Goal: Task Accomplishment & Management: Use online tool/utility

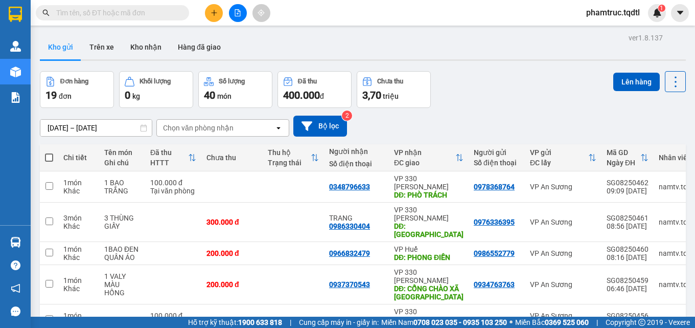
drag, startPoint x: 73, startPoint y: 131, endPoint x: 490, endPoint y: 81, distance: 420.2
click at [489, 81] on section "Kết quả tìm kiếm ( 0 ) Bộ lọc No Data phamtruc.tqdtl 1 Quản [PERSON_NAME] lý kh…" at bounding box center [347, 164] width 695 height 328
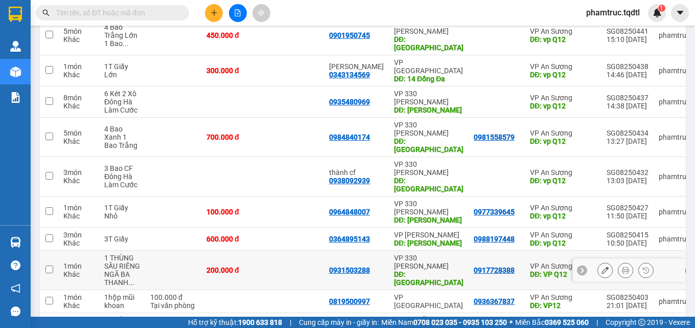
click at [218, 266] on div "200.000 đ" at bounding box center [232, 270] width 51 height 8
checkbox input "true"
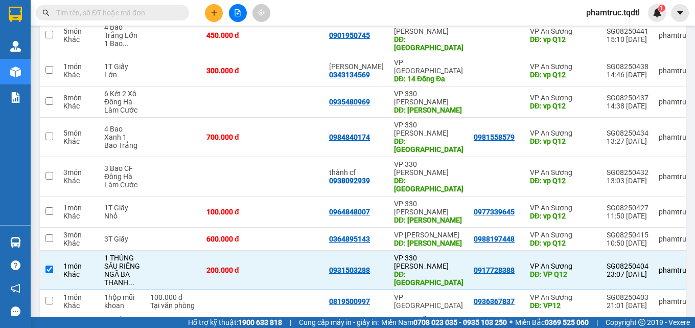
scroll to position [0, 0]
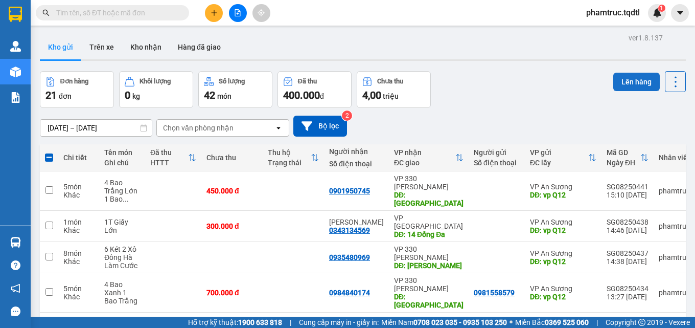
click at [617, 76] on button "Lên hàng" at bounding box center [637, 82] width 47 height 18
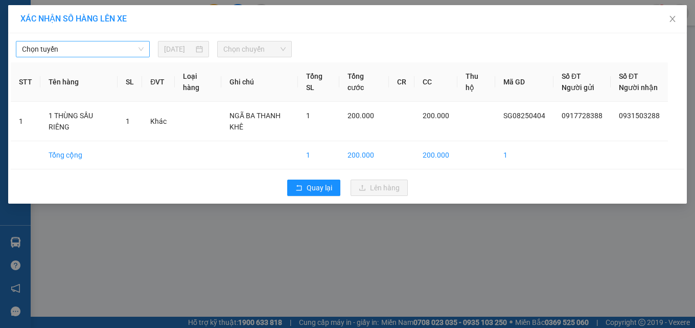
click at [63, 55] on span "Chọn tuyến" at bounding box center [83, 48] width 122 height 15
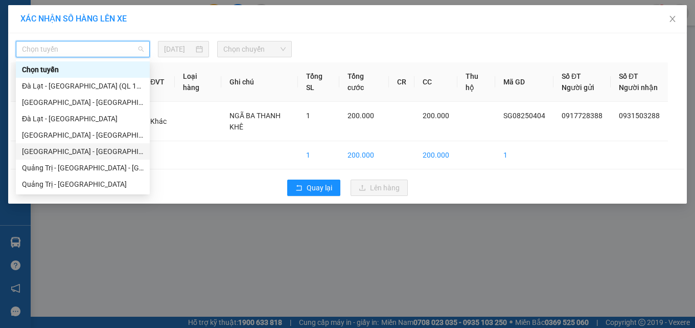
click at [82, 150] on div "[GEOGRAPHIC_DATA] - [GEOGRAPHIC_DATA]" at bounding box center [83, 151] width 122 height 11
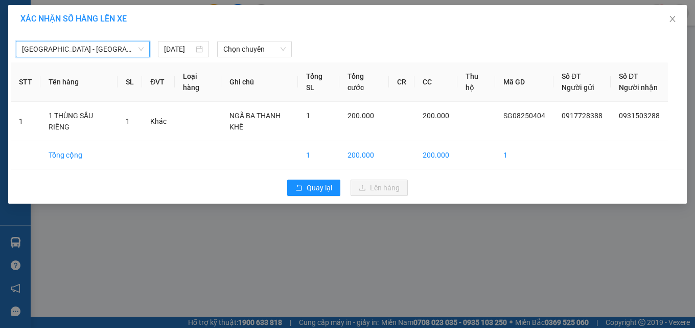
click at [194, 40] on div "[GEOGRAPHIC_DATA] - [GEOGRAPHIC_DATA] [GEOGRAPHIC_DATA] - [GEOGRAPHIC_DATA] [DA…" at bounding box center [348, 46] width 674 height 21
click at [192, 47] on input "[DATE]" at bounding box center [179, 48] width 30 height 11
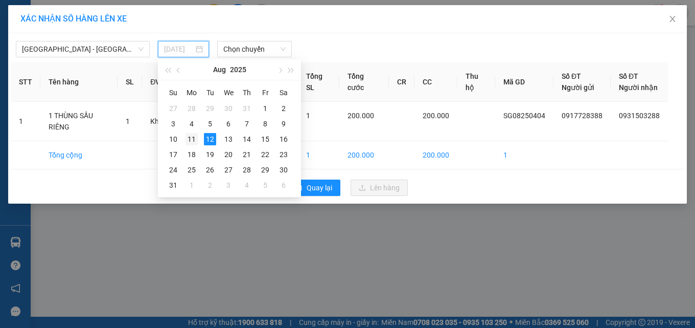
click at [188, 139] on div "11" at bounding box center [192, 139] width 12 height 12
type input "[DATE]"
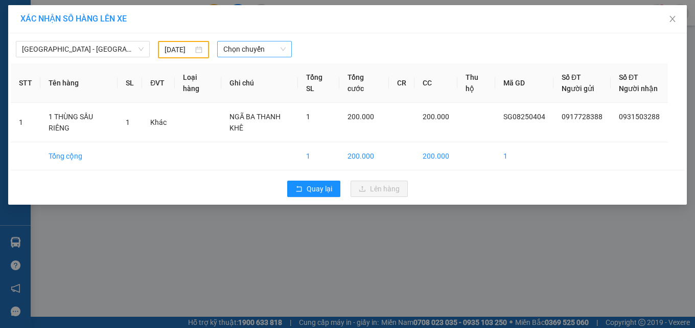
drag, startPoint x: 277, startPoint y: 37, endPoint x: 273, endPoint y: 47, distance: 10.4
click at [275, 44] on div "[GEOGRAPHIC_DATA] - [GEOGRAPHIC_DATA] [DATE] Chọn chuyến" at bounding box center [348, 47] width 674 height 22
click at [273, 47] on span "Chọn chuyến" at bounding box center [254, 48] width 62 height 15
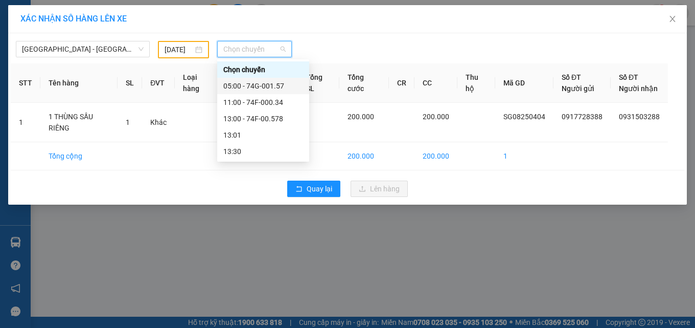
click at [266, 88] on div "05:00 - 74G-001.57" at bounding box center [263, 85] width 80 height 11
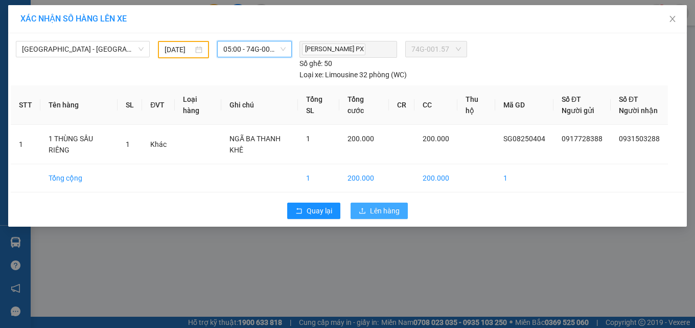
click at [376, 213] on span "Lên hàng" at bounding box center [385, 210] width 30 height 11
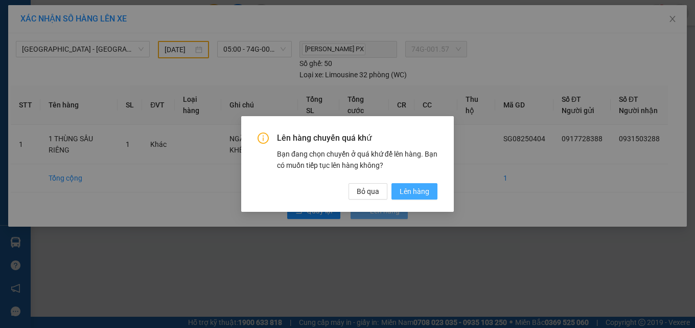
click at [407, 186] on span "Lên hàng" at bounding box center [415, 191] width 30 height 11
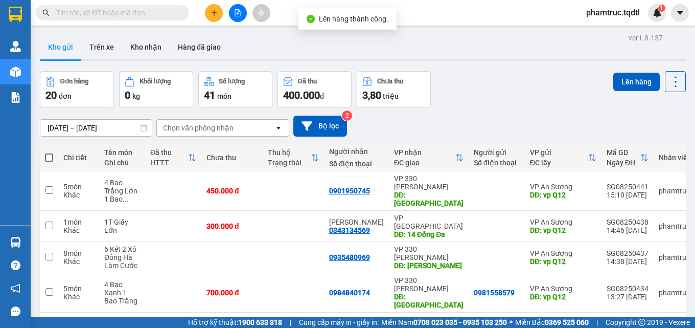
scroll to position [188, 0]
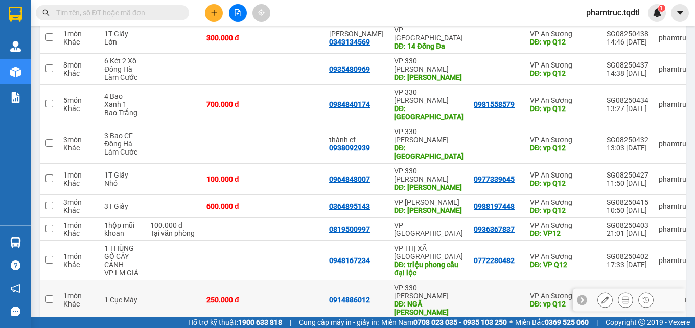
click at [490, 280] on td at bounding box center [497, 299] width 56 height 39
checkbox input "true"
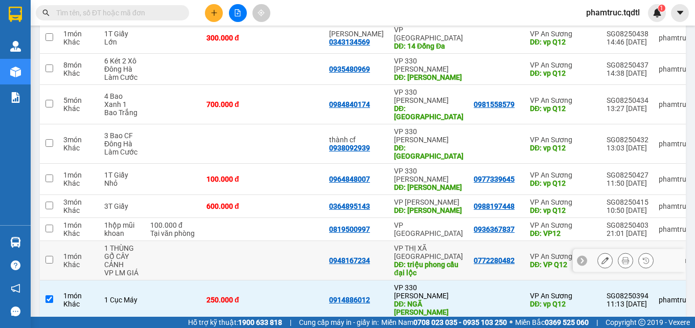
click at [507, 256] on div "0772280482" at bounding box center [497, 260] width 46 height 8
checkbox input "true"
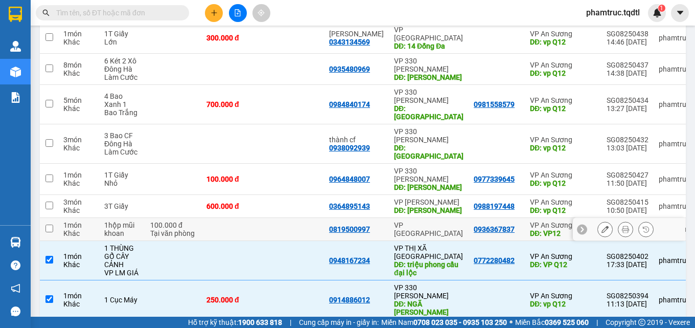
click at [525, 218] on td "VP An Sương DĐ: VP12" at bounding box center [563, 229] width 77 height 23
checkbox input "true"
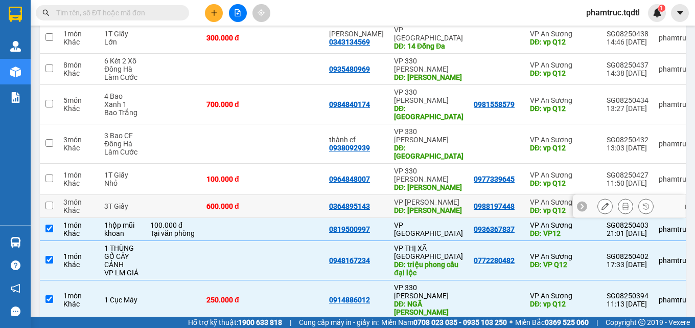
click at [525, 195] on td "VP An Sương DĐ: vp Q12" at bounding box center [563, 206] width 77 height 23
checkbox input "true"
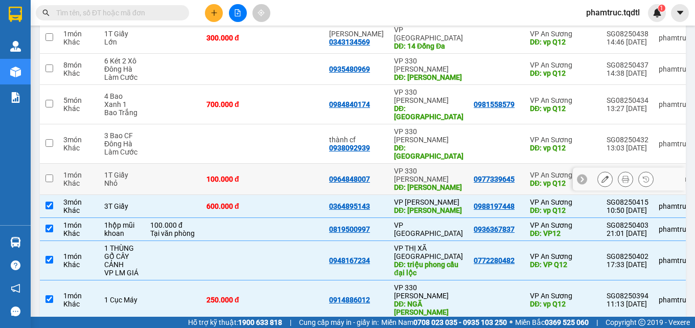
click at [511, 164] on td "0977339645" at bounding box center [497, 179] width 56 height 31
checkbox input "true"
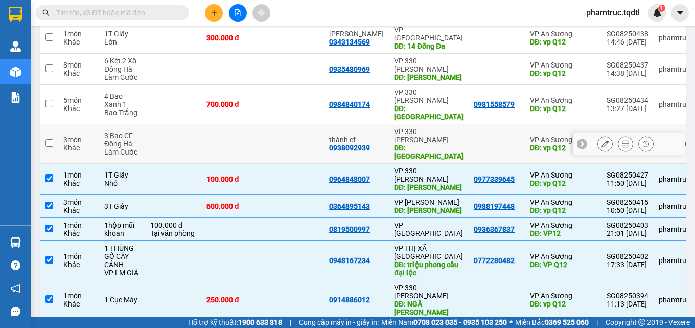
click at [511, 124] on td at bounding box center [497, 143] width 56 height 39
checkbox input "true"
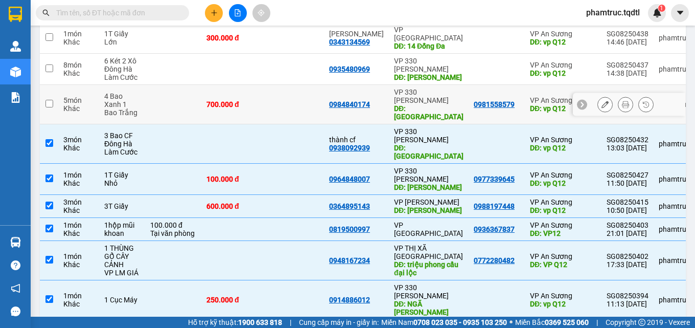
click at [506, 90] on td "0981558579" at bounding box center [497, 104] width 56 height 39
checkbox input "true"
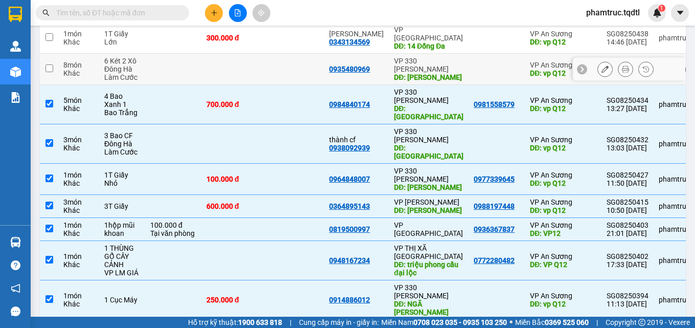
click at [512, 55] on td at bounding box center [497, 69] width 56 height 31
checkbox input "true"
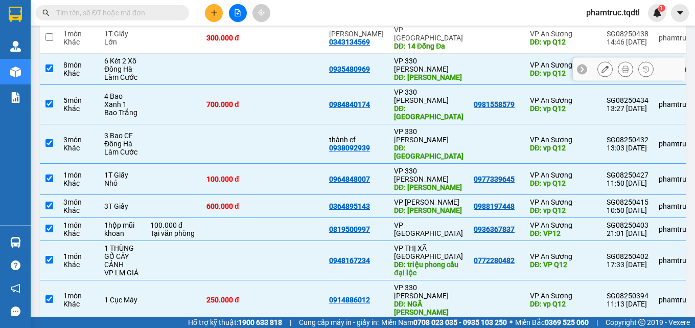
scroll to position [18, 0]
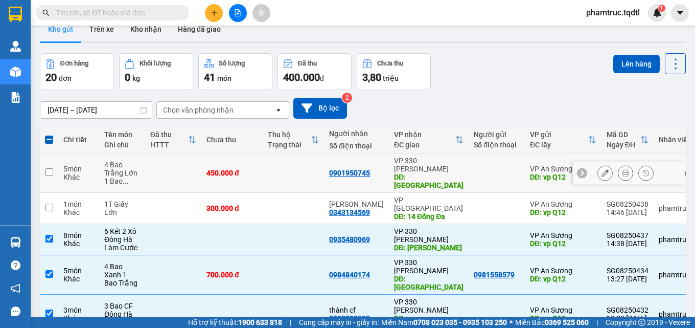
click at [480, 169] on div at bounding box center [497, 173] width 46 height 8
checkbox input "true"
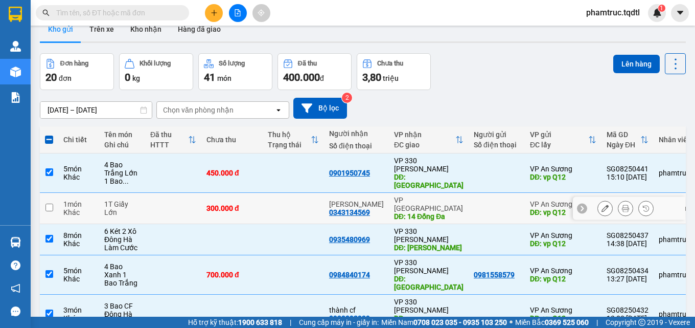
click at [490, 204] on div at bounding box center [497, 208] width 46 height 8
checkbox input "true"
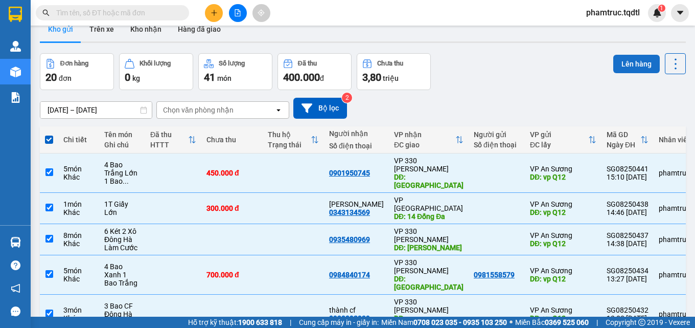
click at [635, 61] on button "Lên hàng" at bounding box center [637, 64] width 47 height 18
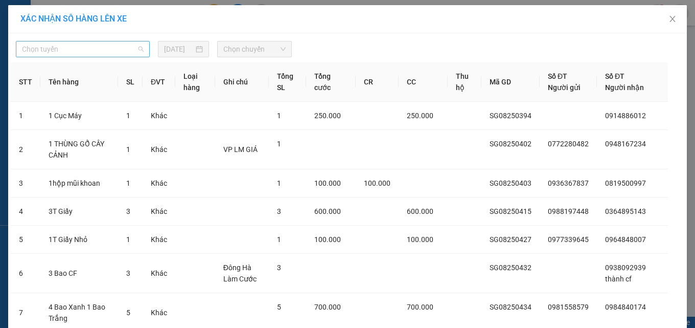
click at [99, 57] on div "Chọn tuyến" at bounding box center [83, 49] width 134 height 16
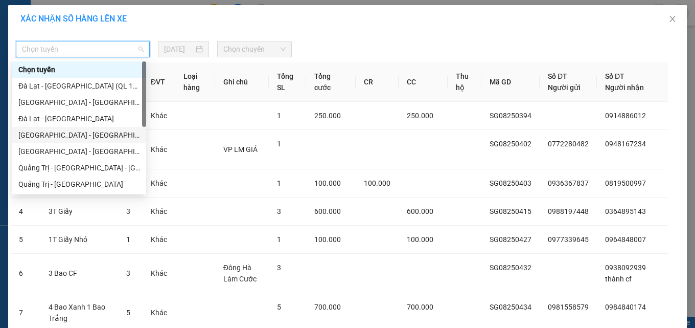
click at [93, 138] on div "[GEOGRAPHIC_DATA] - [GEOGRAPHIC_DATA]" at bounding box center [79, 134] width 122 height 11
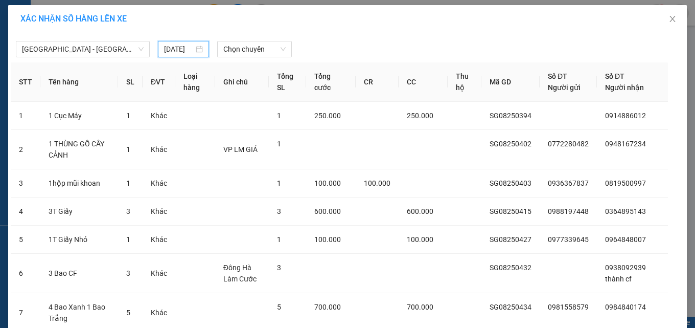
click at [167, 49] on input "[DATE]" at bounding box center [179, 48] width 30 height 11
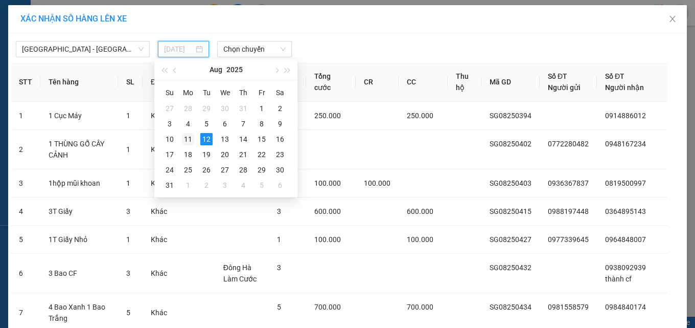
click at [187, 142] on div "11" at bounding box center [188, 139] width 12 height 12
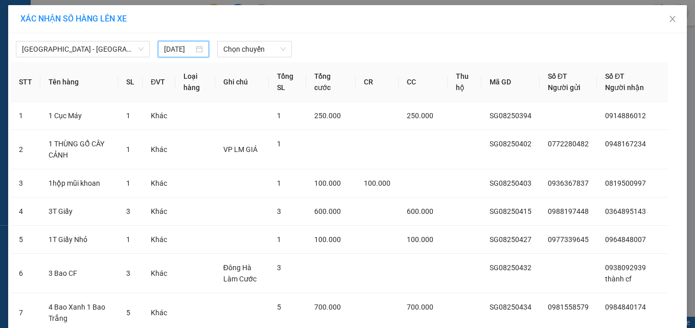
type input "[DATE]"
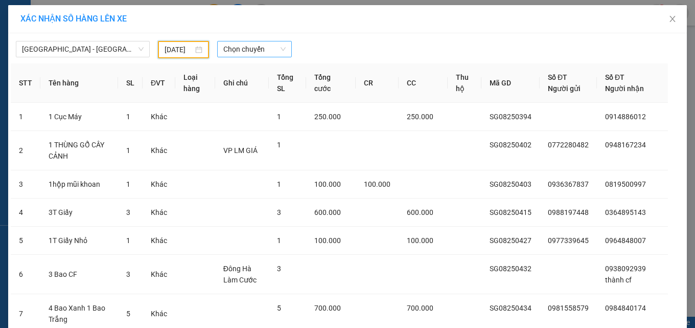
click at [252, 51] on span "Chọn chuyến" at bounding box center [254, 48] width 62 height 15
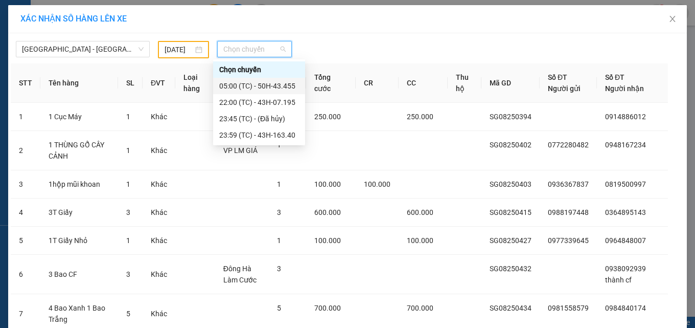
click at [268, 86] on div "05:00 (TC) - 50H-43.455" at bounding box center [259, 85] width 80 height 11
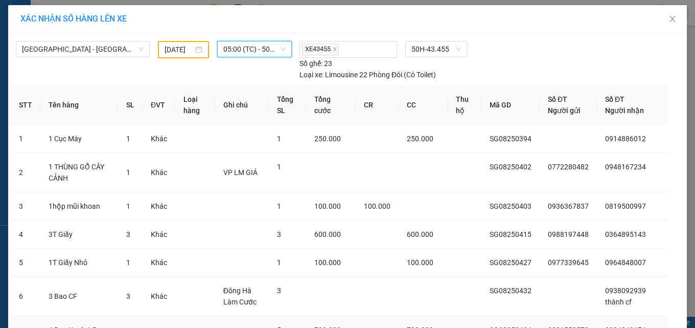
scroll to position [220, 0]
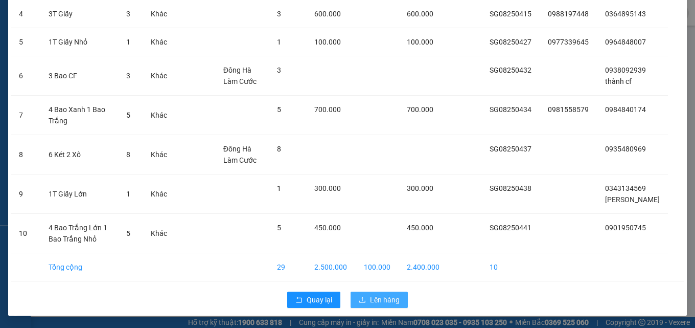
click at [378, 303] on span "Lên hàng" at bounding box center [385, 299] width 30 height 11
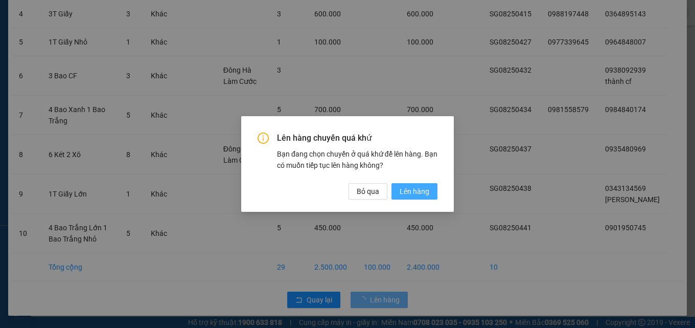
click at [415, 189] on span "Lên hàng" at bounding box center [415, 191] width 30 height 11
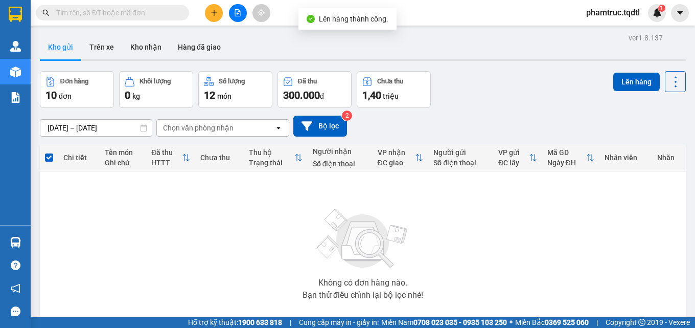
scroll to position [57, 0]
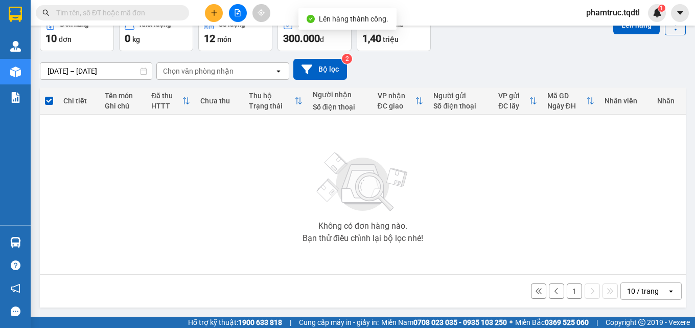
drag, startPoint x: 573, startPoint y: 294, endPoint x: 567, endPoint y: 293, distance: 6.2
click at [570, 294] on button "1" at bounding box center [574, 290] width 15 height 15
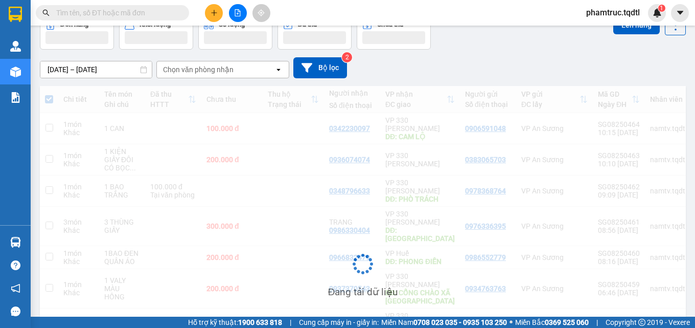
scroll to position [155, 0]
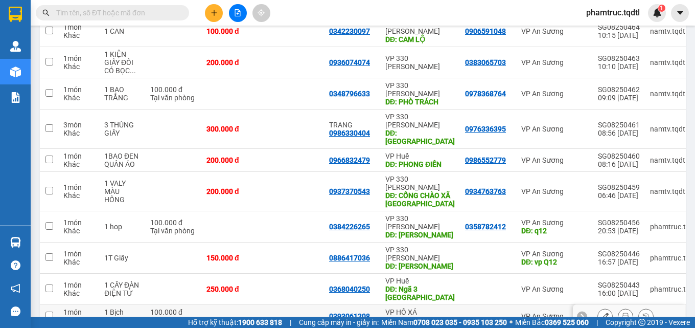
click at [467, 305] on td at bounding box center [488, 316] width 56 height 23
checkbox input "true"
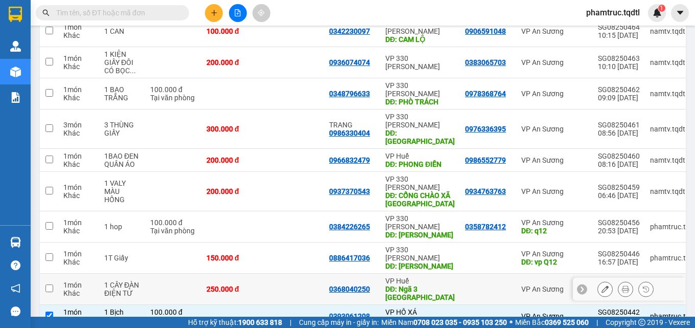
click at [461, 274] on td at bounding box center [488, 289] width 56 height 31
checkbox input "true"
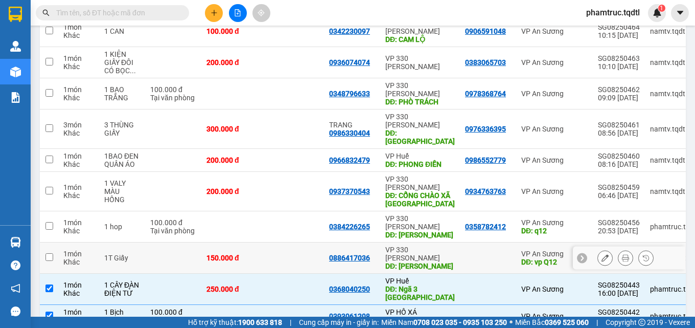
click at [462, 242] on td at bounding box center [488, 257] width 56 height 31
checkbox input "true"
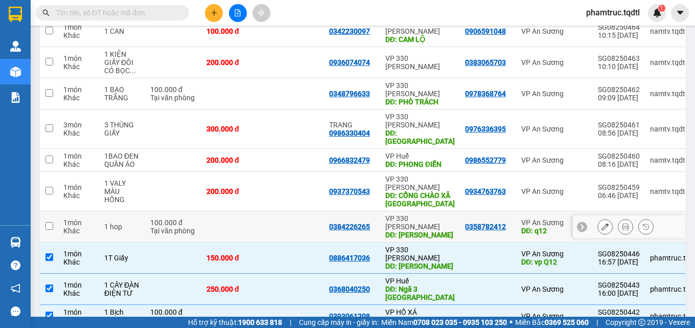
click at [460, 211] on td "0358782412" at bounding box center [488, 226] width 56 height 31
checkbox input "true"
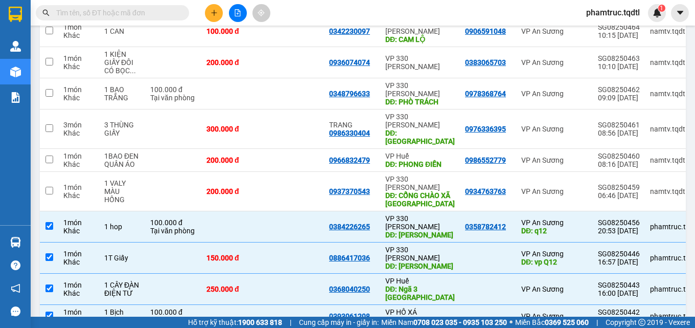
scroll to position [0, 0]
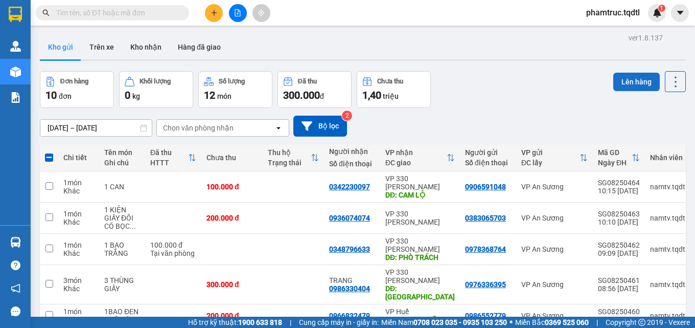
click at [628, 78] on button "Lên hàng" at bounding box center [637, 82] width 47 height 18
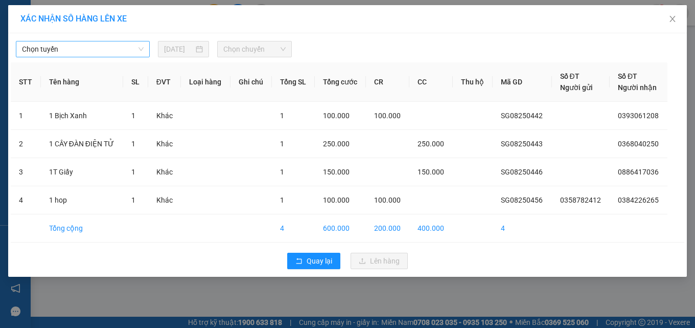
click at [144, 48] on div "Chọn tuyến" at bounding box center [83, 49] width 134 height 16
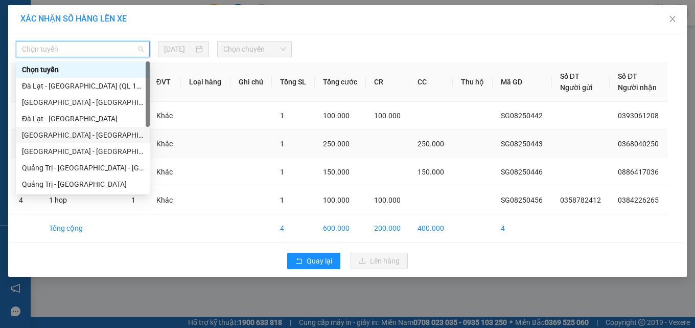
click at [88, 131] on div "[GEOGRAPHIC_DATA] - [GEOGRAPHIC_DATA]" at bounding box center [83, 134] width 122 height 11
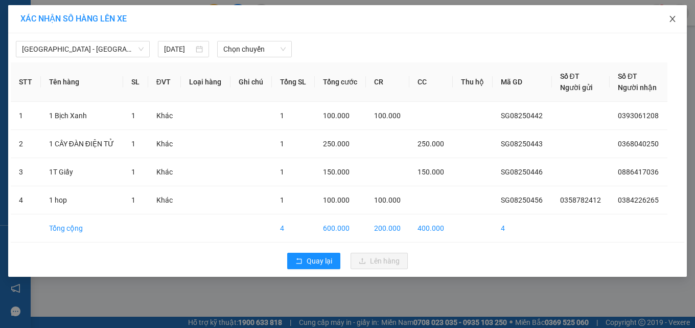
click at [668, 17] on span "Close" at bounding box center [672, 19] width 29 height 29
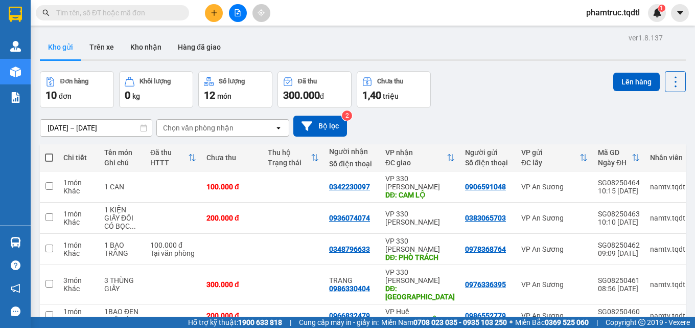
scroll to position [155, 0]
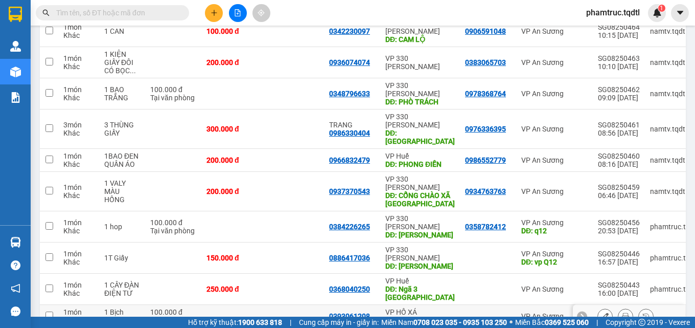
click at [465, 312] on div at bounding box center [488, 316] width 46 height 8
checkbox input "true"
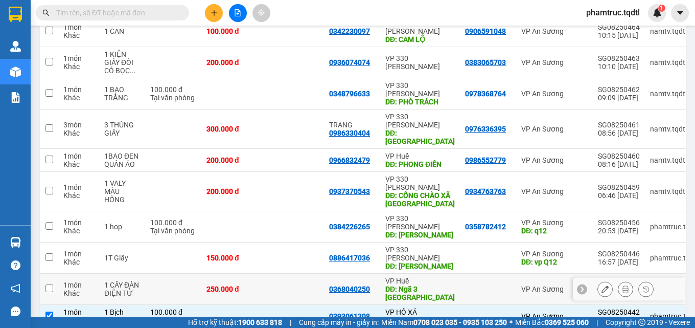
click at [467, 274] on td at bounding box center [488, 289] width 56 height 31
checkbox input "true"
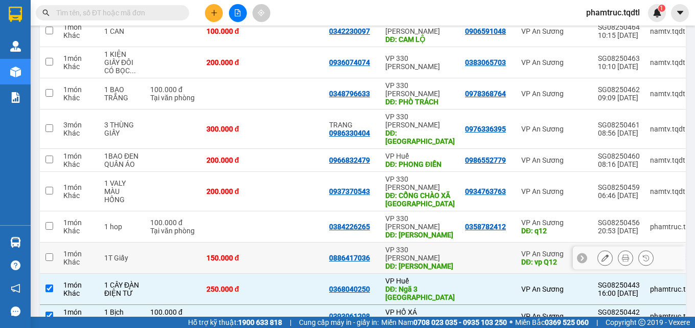
click at [481, 254] on div at bounding box center [488, 258] width 46 height 8
checkbox input "true"
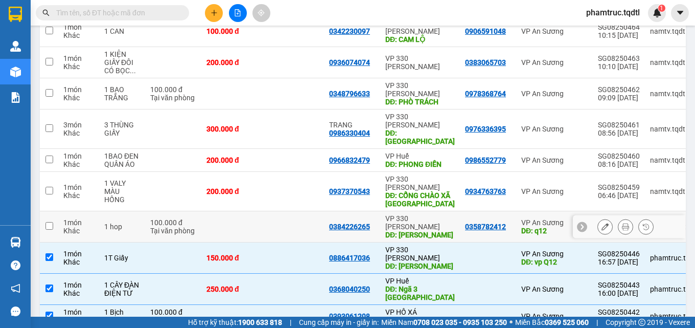
click at [483, 222] on div "0358782412" at bounding box center [485, 226] width 41 height 8
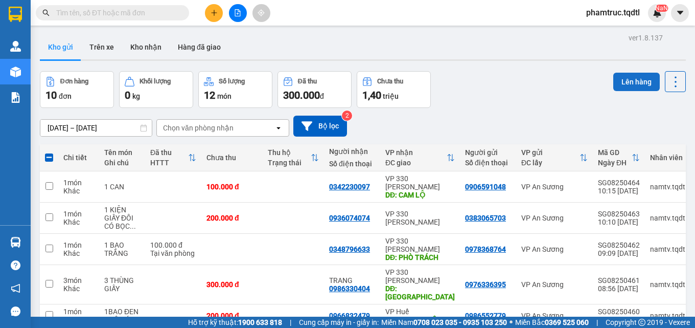
click at [646, 73] on button "Lên hàng" at bounding box center [637, 82] width 47 height 18
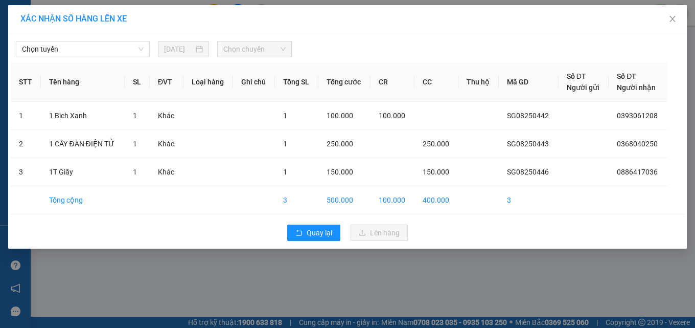
click at [99, 39] on div "Chọn tuyến [DATE] Chọn chuyến" at bounding box center [348, 46] width 674 height 21
click at [102, 41] on div "Chọn tuyến" at bounding box center [83, 49] width 134 height 16
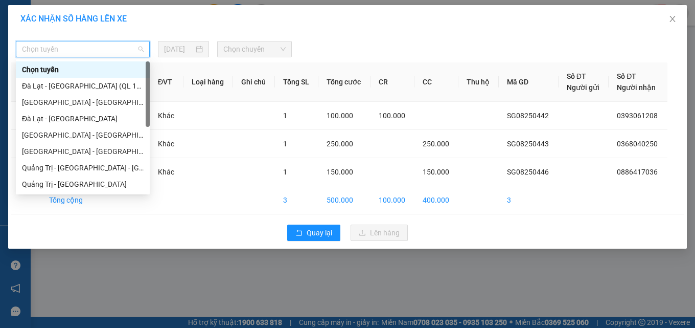
click at [102, 41] on div "Chọn tuyến" at bounding box center [83, 49] width 134 height 16
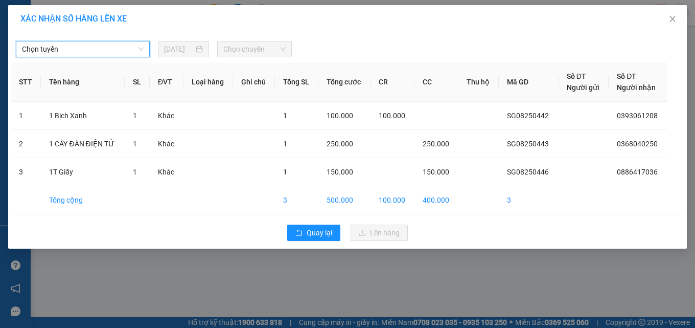
click at [77, 48] on span "Chọn tuyến" at bounding box center [83, 48] width 122 height 15
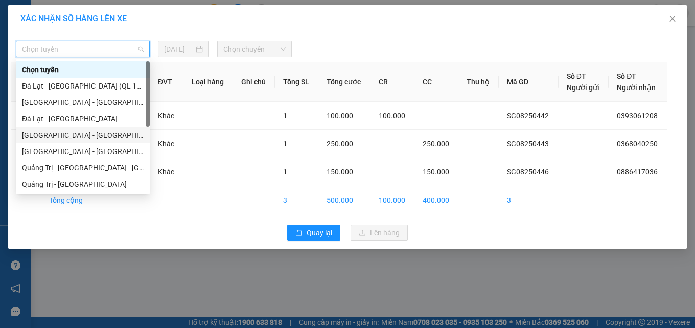
click at [83, 139] on div "[GEOGRAPHIC_DATA] - [GEOGRAPHIC_DATA]" at bounding box center [83, 134] width 122 height 11
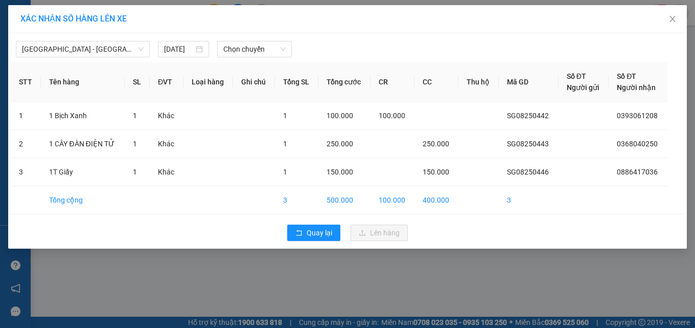
click at [199, 39] on div "[GEOGRAPHIC_DATA] - [GEOGRAPHIC_DATA] [DATE] Chọn chuyến" at bounding box center [348, 46] width 674 height 21
click at [195, 43] on div "[DATE]" at bounding box center [183, 48] width 39 height 11
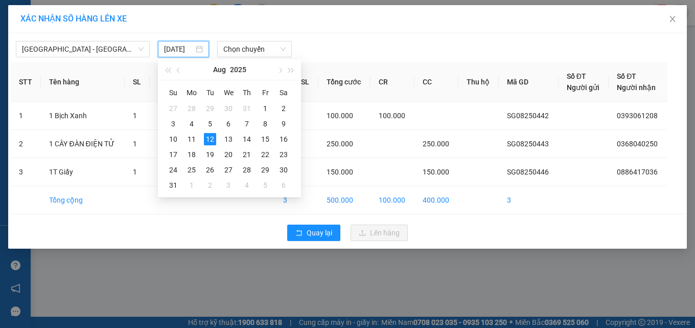
scroll to position [0, 7]
click at [194, 138] on div "11" at bounding box center [192, 139] width 12 height 12
type input "[DATE]"
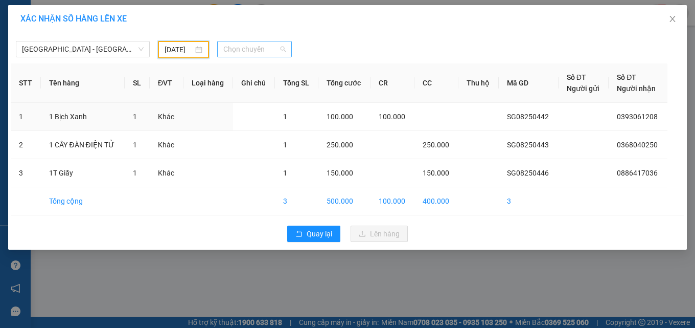
click at [269, 48] on span "Chọn chuyến" at bounding box center [254, 48] width 62 height 15
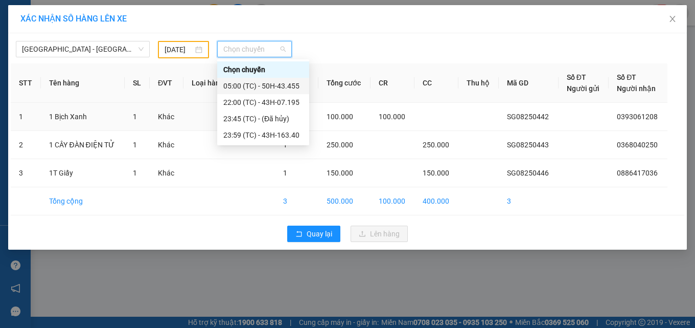
click at [268, 89] on div "05:00 (TC) - 50H-43.455" at bounding box center [263, 85] width 80 height 11
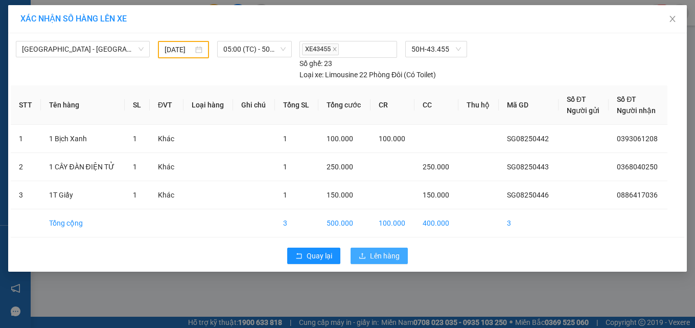
click at [380, 255] on span "Lên hàng" at bounding box center [385, 255] width 30 height 11
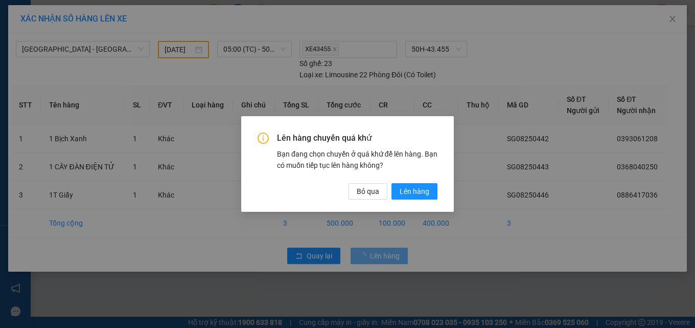
click at [414, 205] on div "Lên hàng chuyến quá khứ Bạn đang chọn chuyến ở quá khứ để lên hàng. Bạn có muốn…" at bounding box center [347, 163] width 213 height 95
click at [414, 200] on div "Lên hàng chuyến quá khứ Bạn đang chọn chuyến ở quá khứ để lên hàng. Bạn có muốn…" at bounding box center [347, 163] width 213 height 95
click at [416, 186] on span "Lên hàng" at bounding box center [415, 191] width 30 height 11
